Goal: Information Seeking & Learning: Learn about a topic

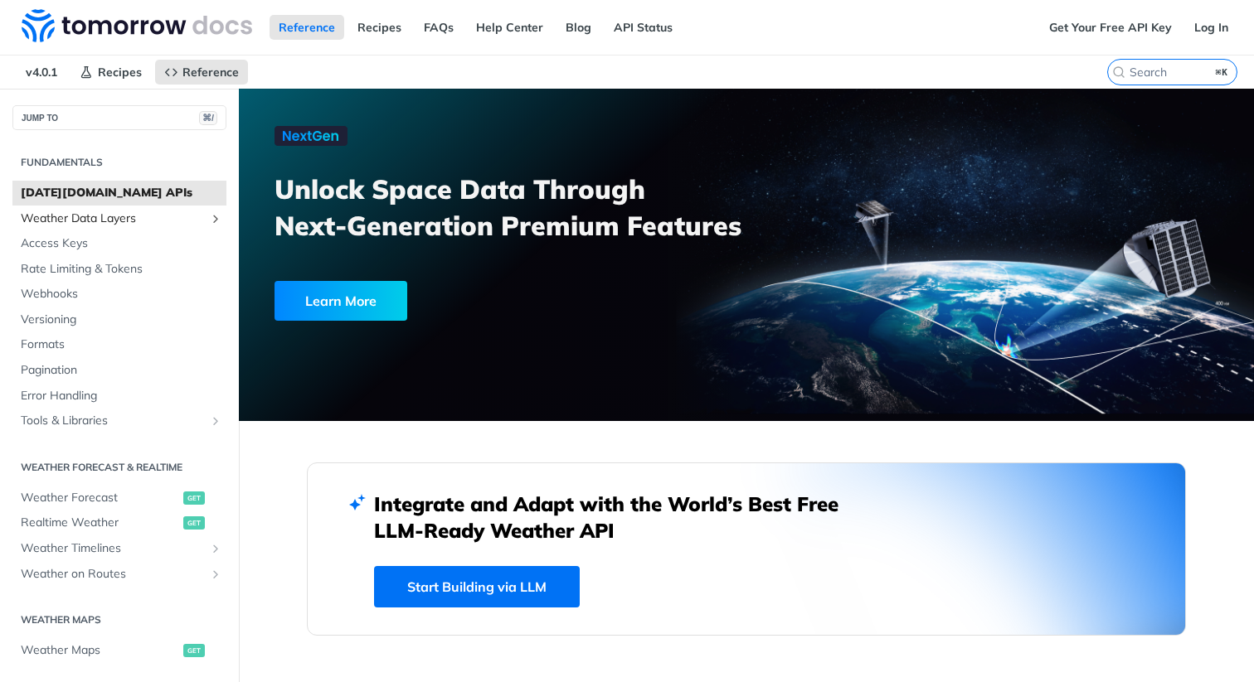
click at [197, 216] on span "Weather Data Layers" at bounding box center [113, 219] width 184 height 17
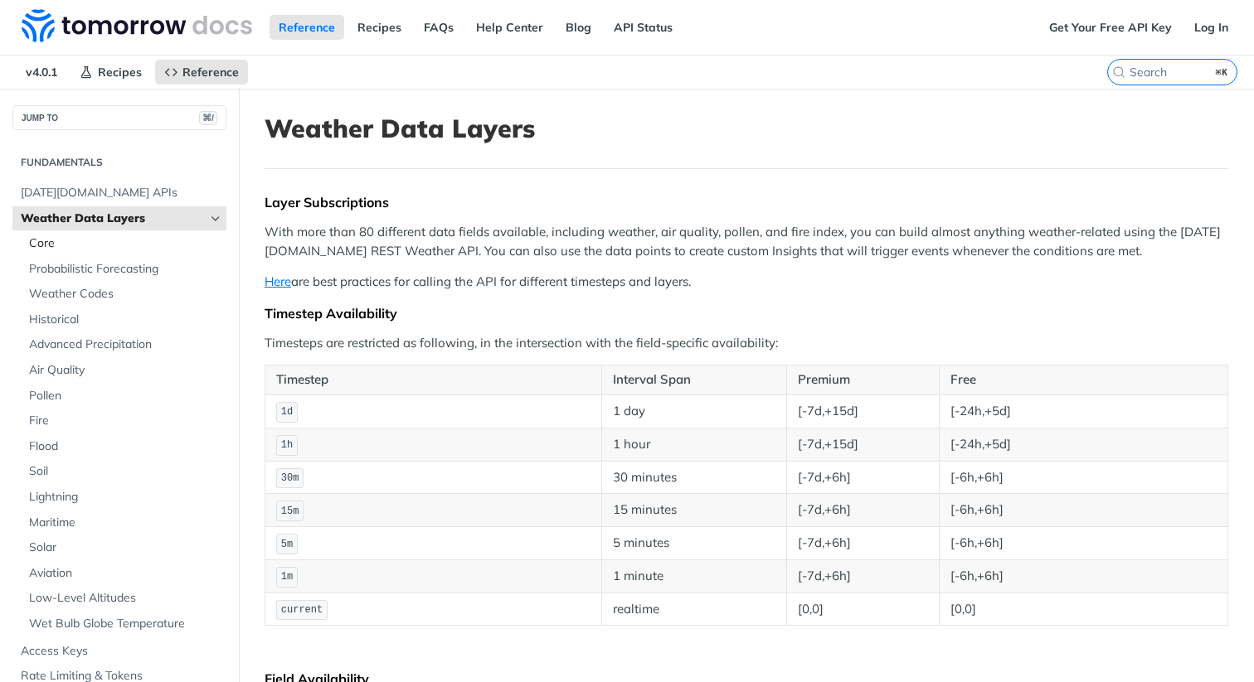
click at [112, 240] on span "Core" at bounding box center [125, 244] width 193 height 17
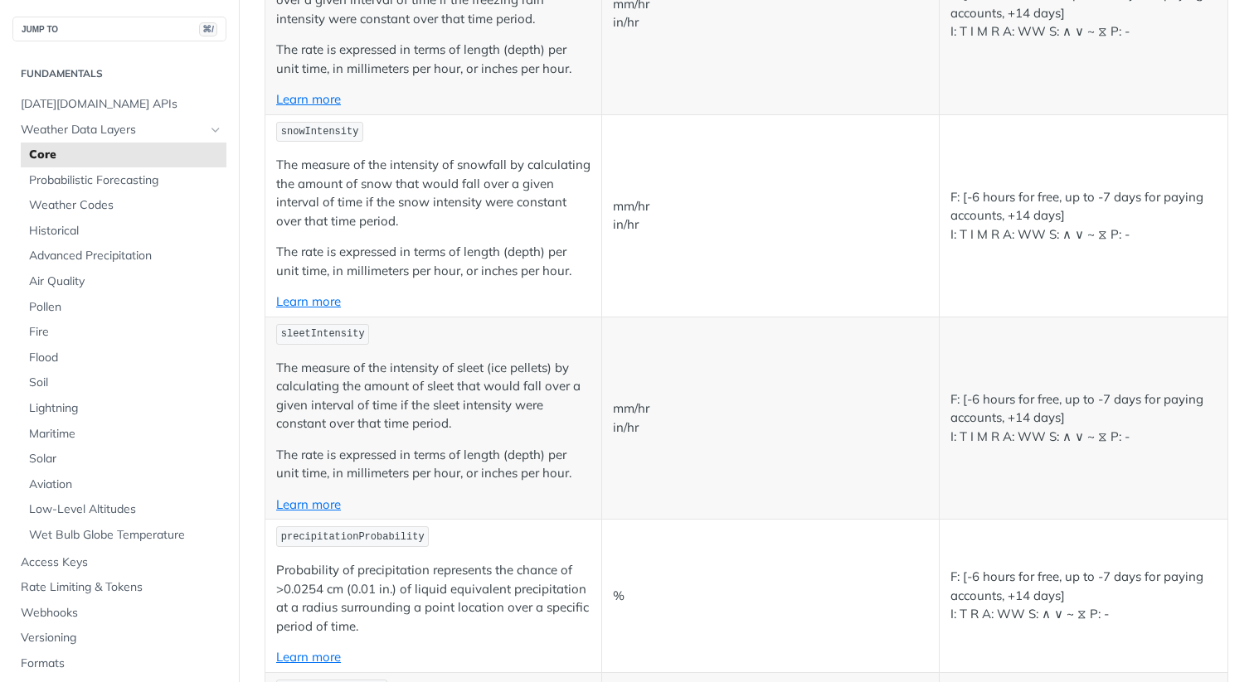
scroll to position [1981, 0]
